Goal: Transaction & Acquisition: Purchase product/service

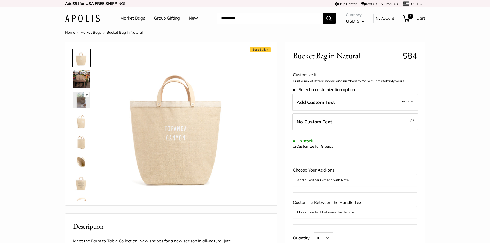
click at [84, 81] on img at bounding box center [81, 78] width 16 height 17
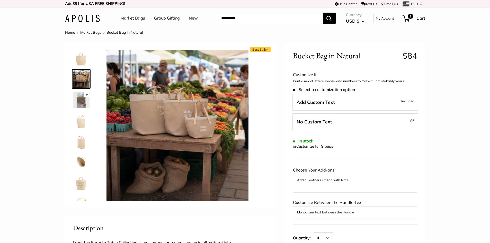
click at [84, 64] on img at bounding box center [81, 58] width 16 height 16
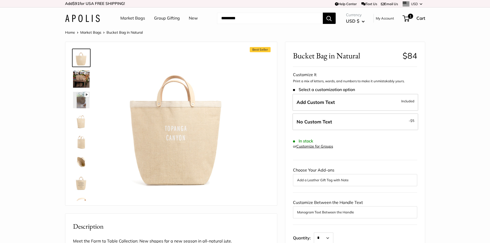
click at [76, 123] on img at bounding box center [81, 120] width 16 height 16
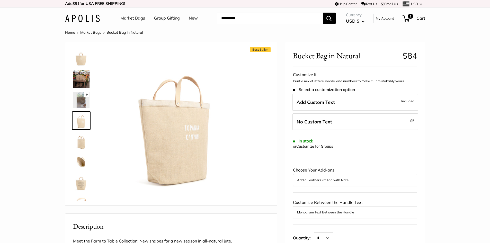
click at [86, 141] on img at bounding box center [81, 141] width 16 height 16
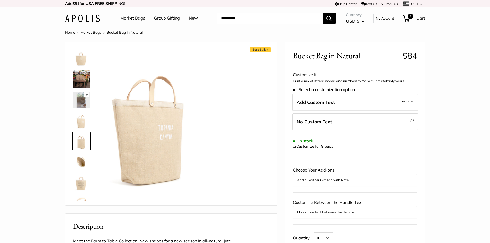
scroll to position [17, 0]
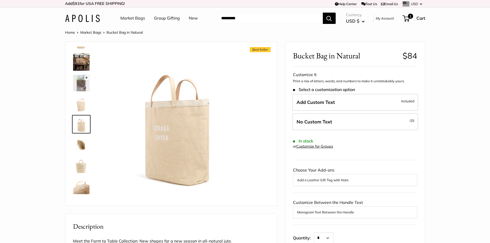
click at [80, 103] on img at bounding box center [81, 103] width 16 height 16
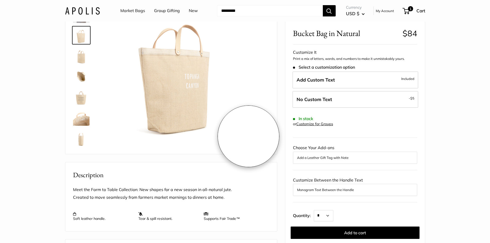
scroll to position [0, 0]
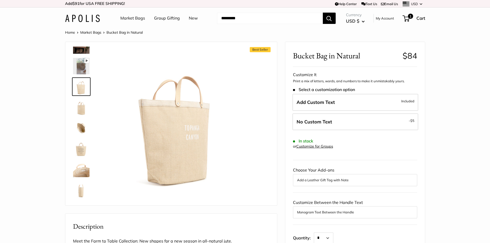
click at [88, 34] on link "Market Bags" at bounding box center [90, 32] width 21 height 5
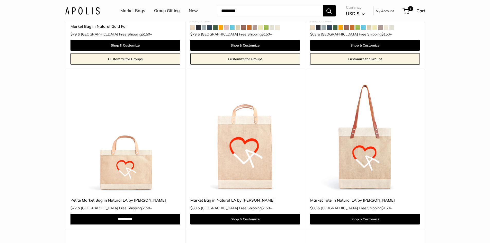
scroll to position [2033, 0]
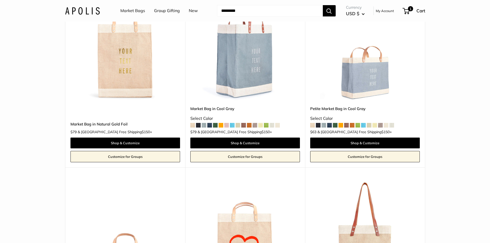
click at [0, 0] on img at bounding box center [0, 0] width 0 height 0
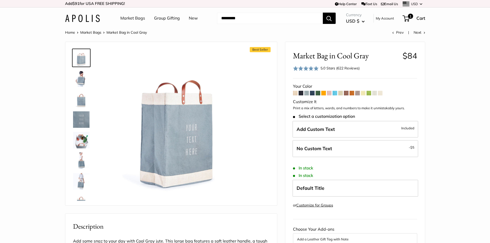
click at [340, 94] on span at bounding box center [340, 93] width 5 height 5
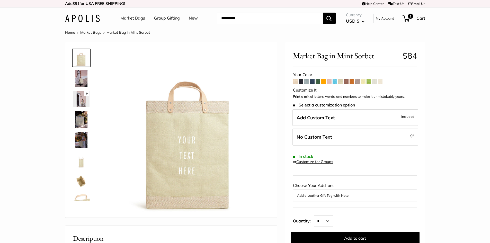
click at [295, 82] on span at bounding box center [295, 81] width 5 height 5
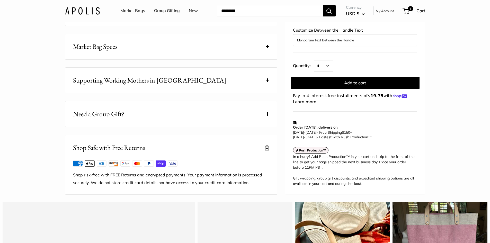
scroll to position [180, 0]
